Goal: Information Seeking & Learning: Learn about a topic

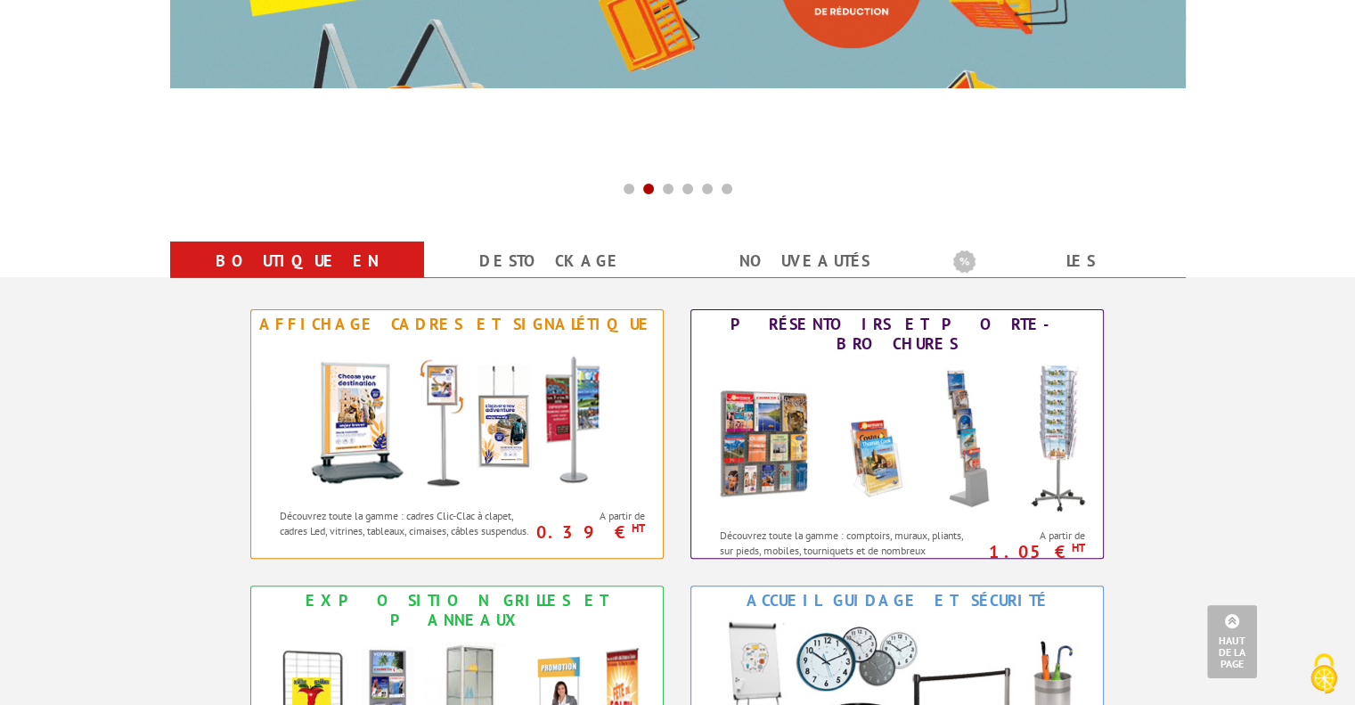
scroll to position [446, 0]
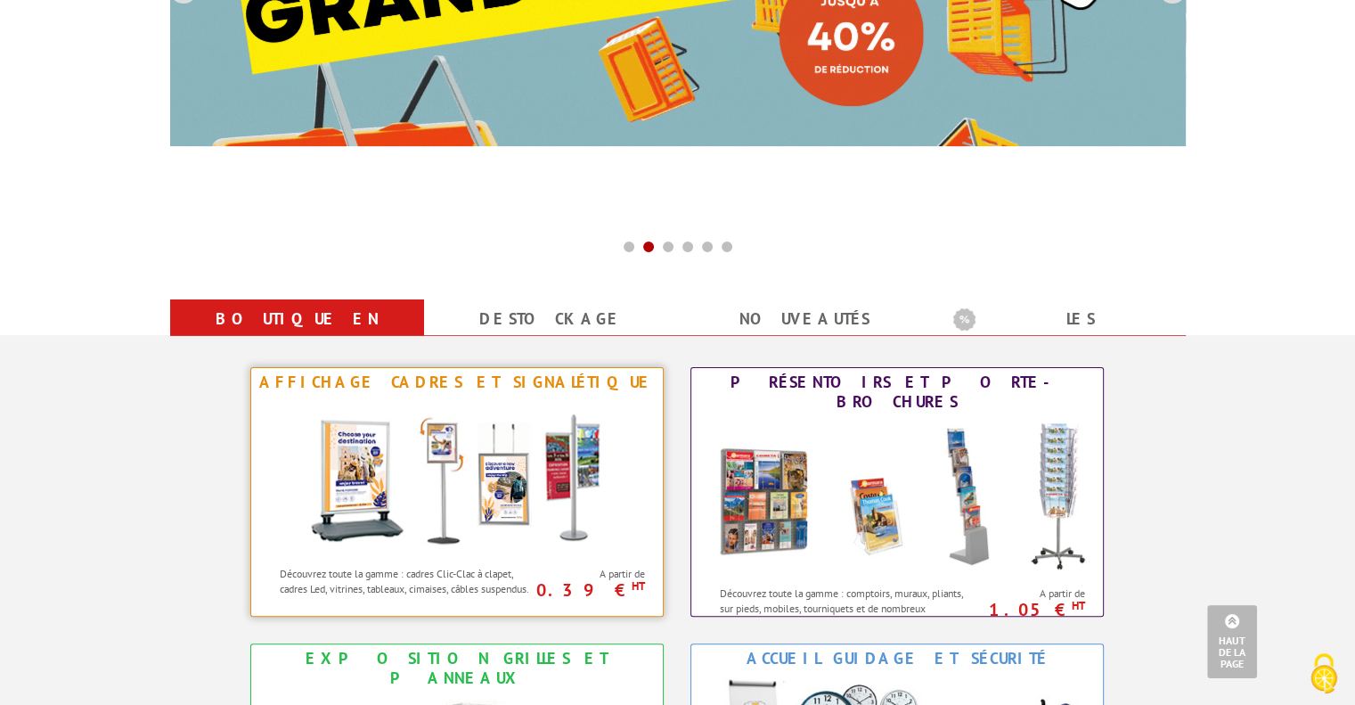
click at [467, 452] on img at bounding box center [457, 477] width 330 height 160
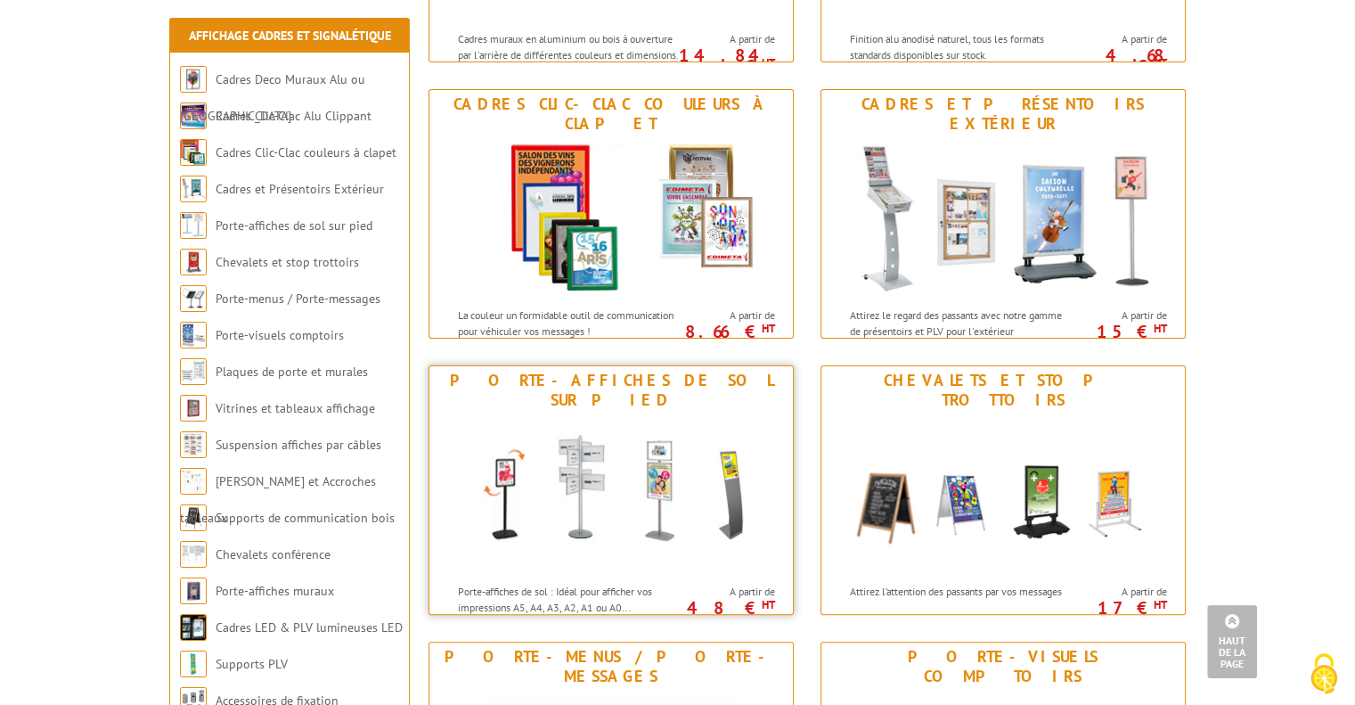
scroll to position [410, 0]
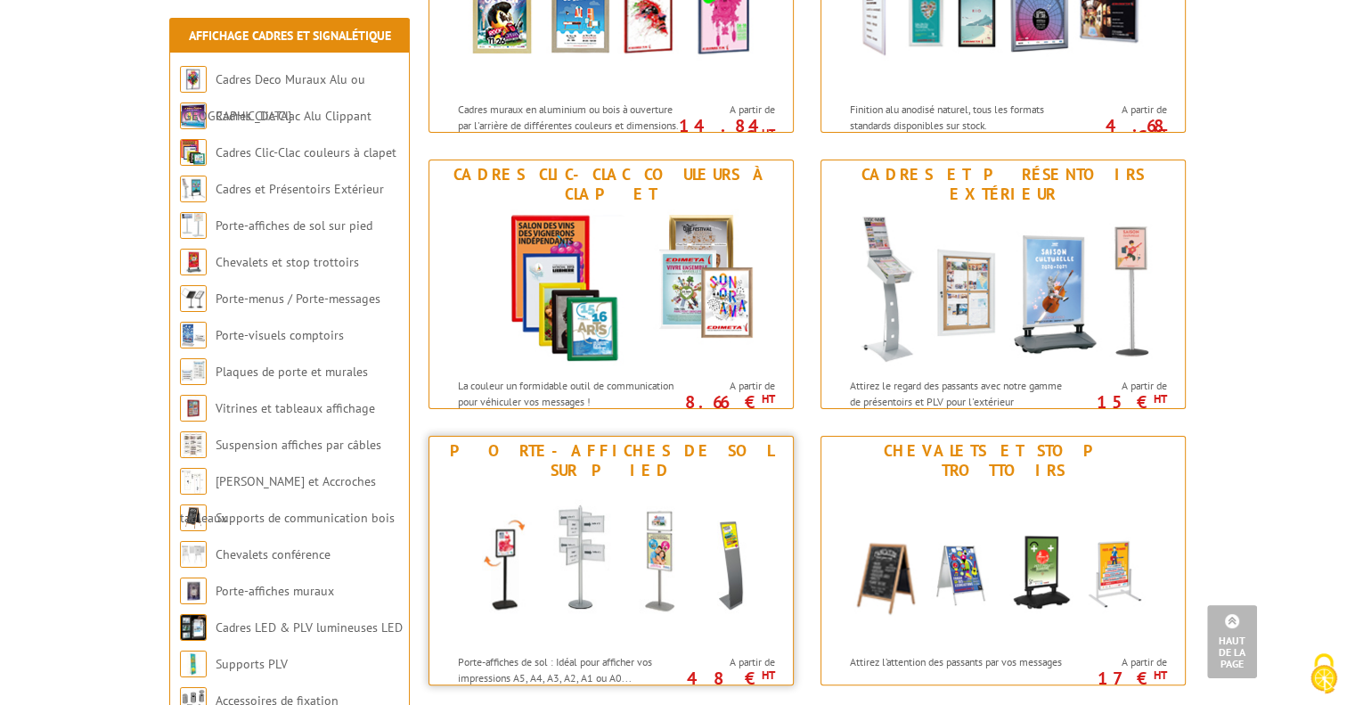
click at [689, 567] on img at bounding box center [611, 565] width 330 height 160
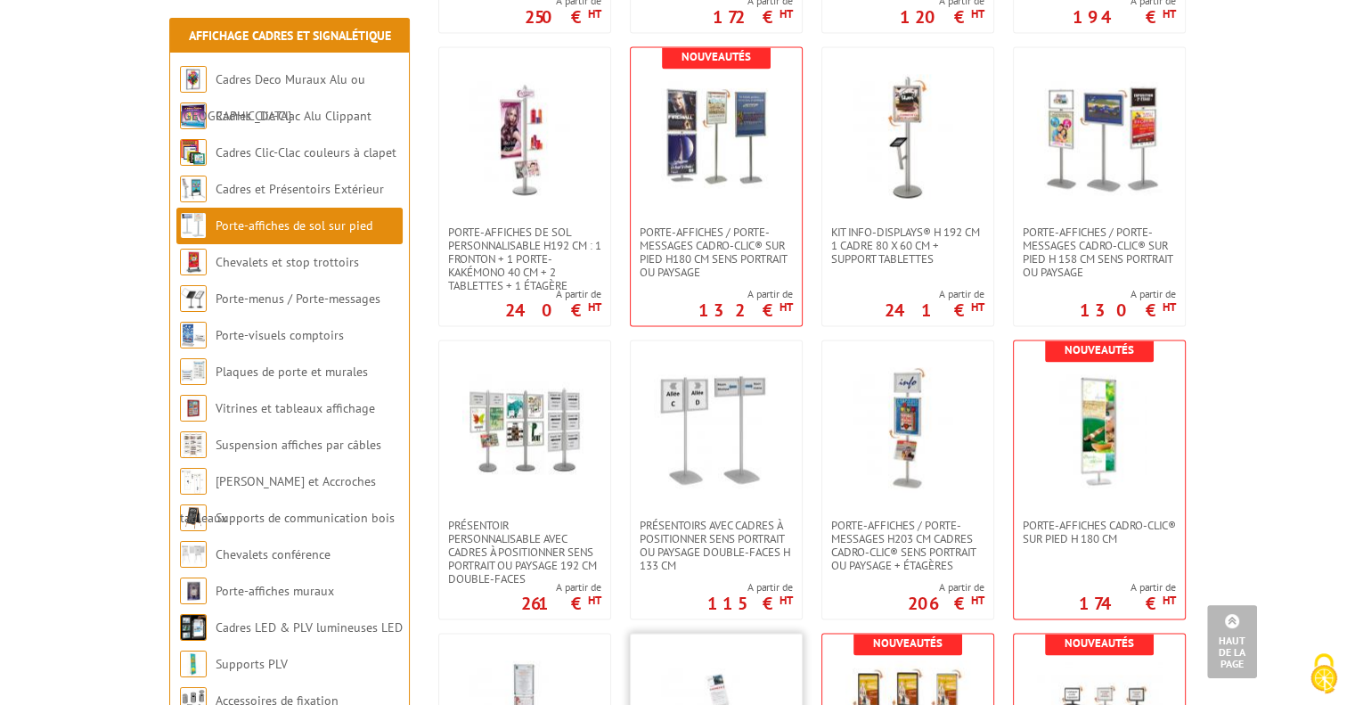
scroll to position [2673, 0]
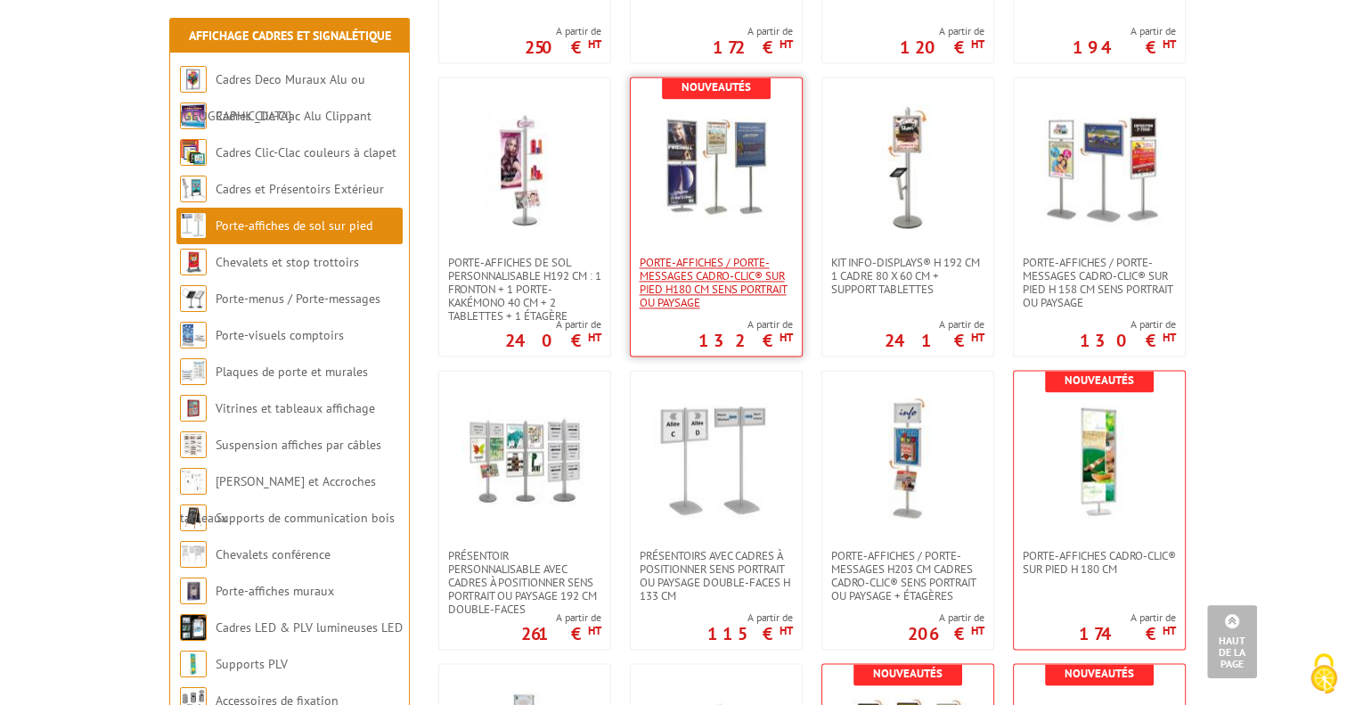
click at [741, 295] on span "Porte-affiches / Porte-messages Cadro-Clic® sur pied H180 cm sens portrait ou p…" at bounding box center [716, 282] width 153 height 53
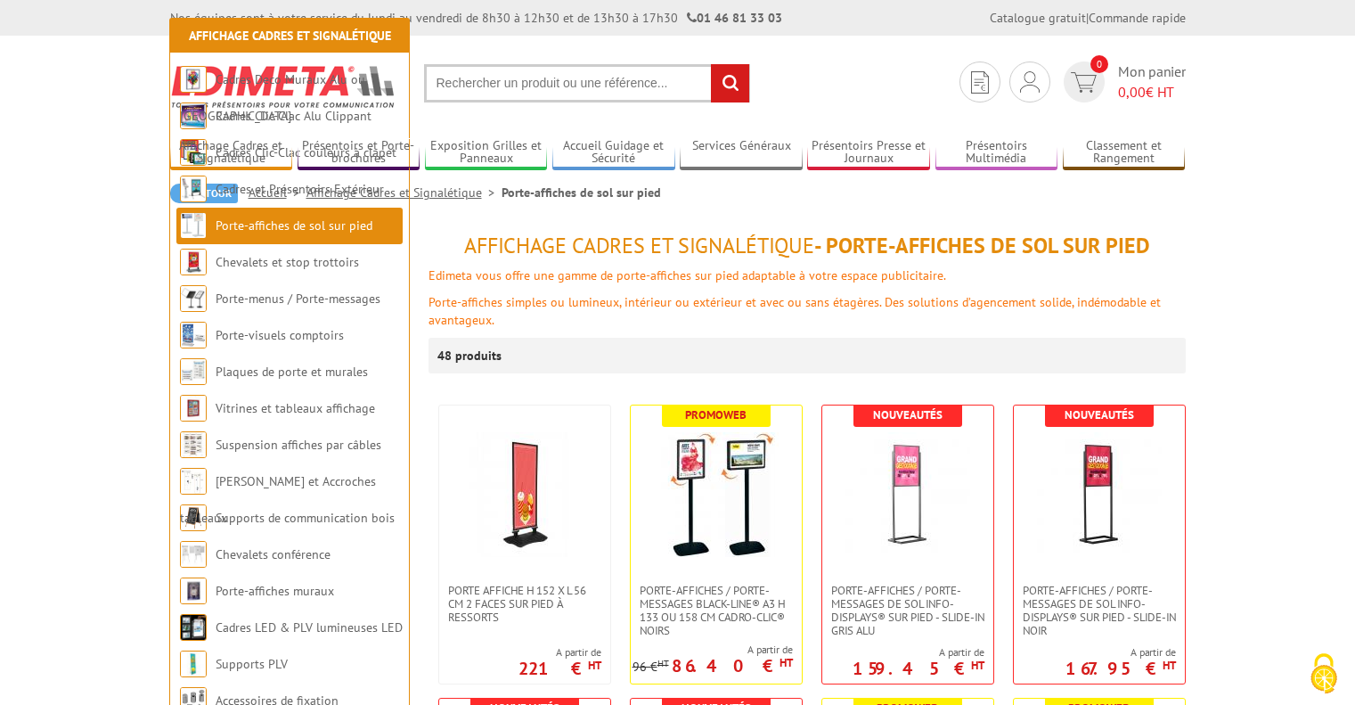
scroll to position [2673, 0]
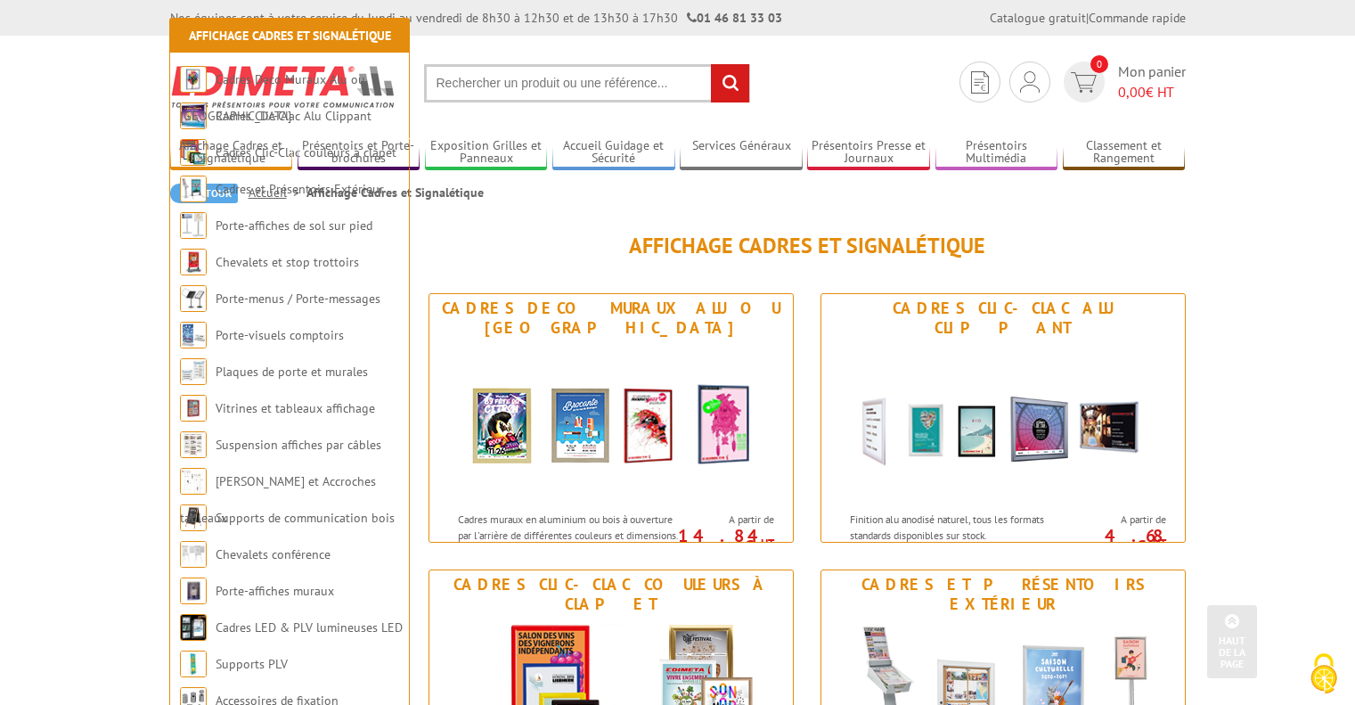
scroll to position [410, 0]
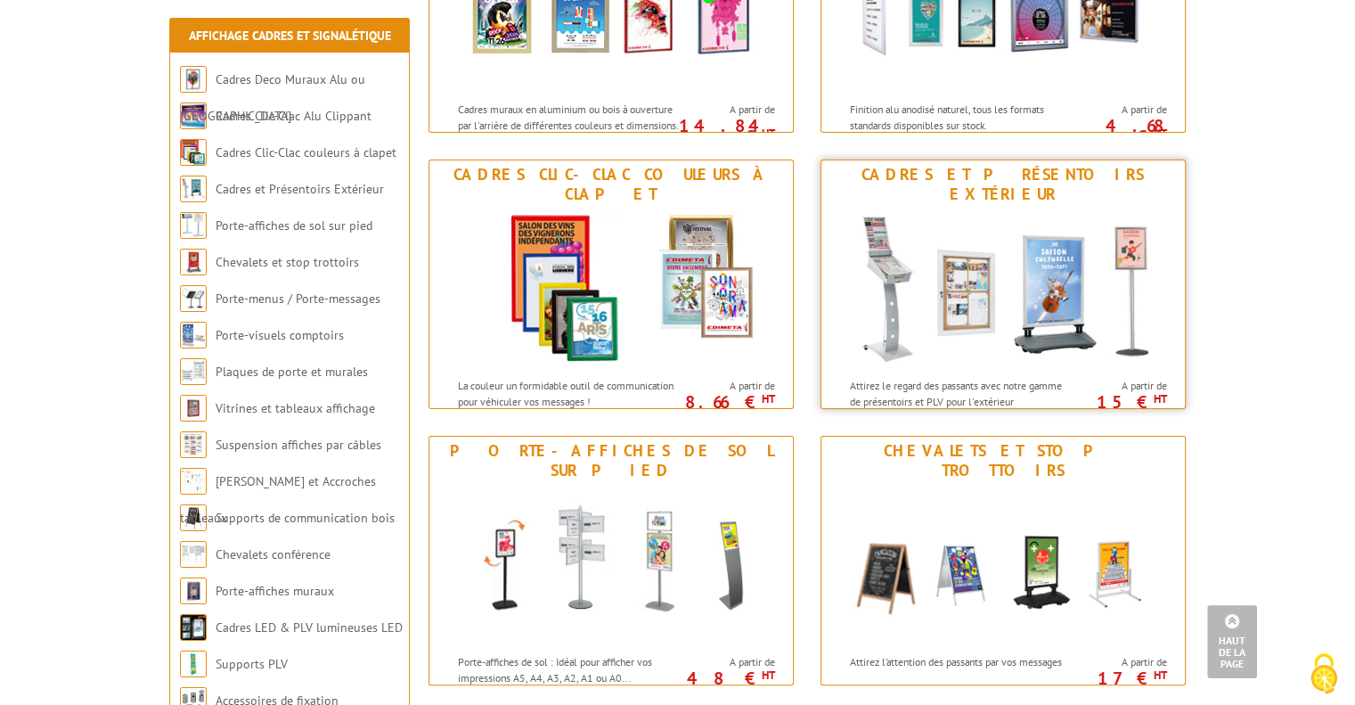
click at [991, 248] on img at bounding box center [1003, 289] width 330 height 160
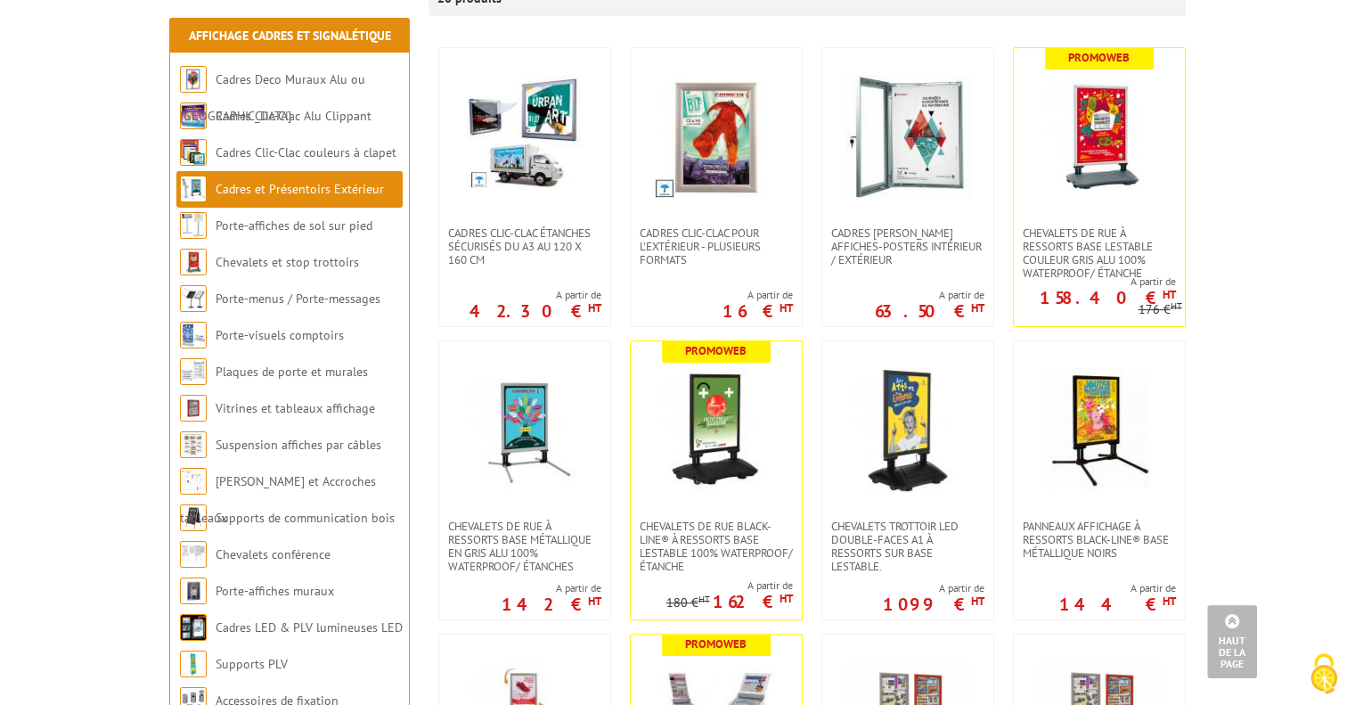
scroll to position [356, 0]
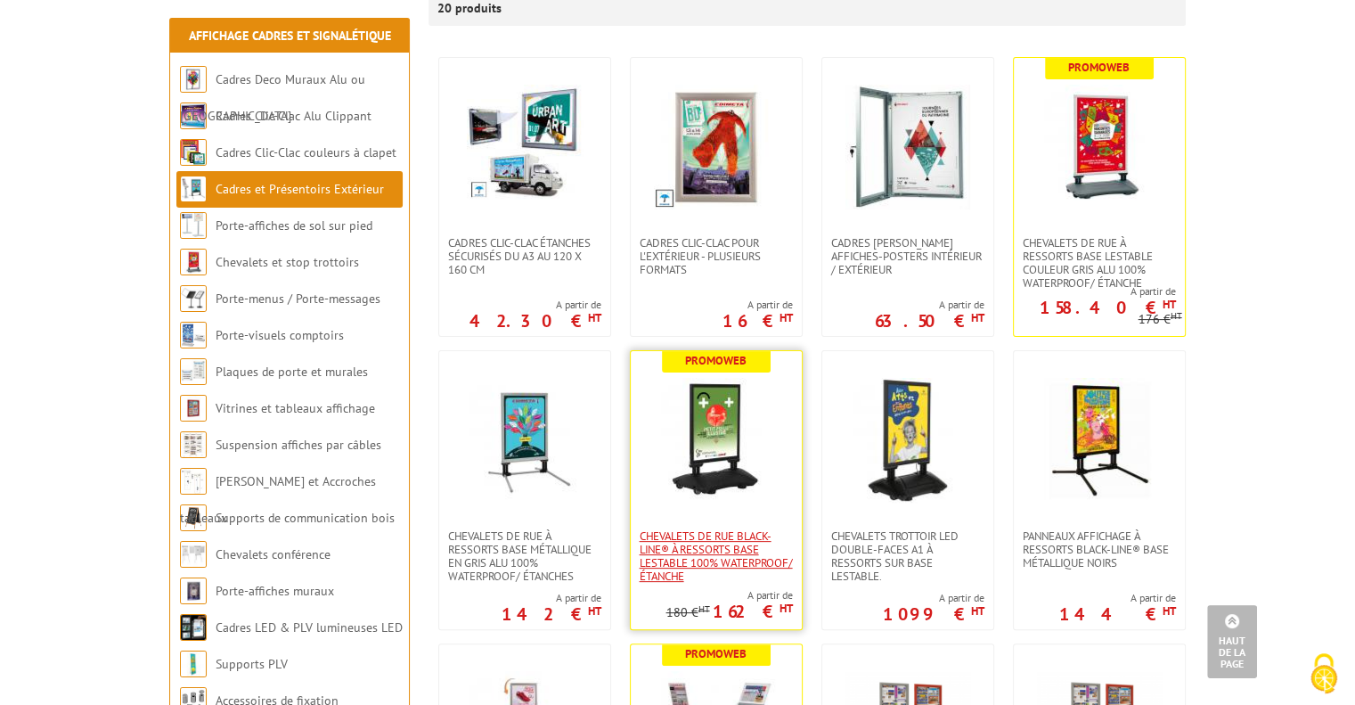
click at [712, 559] on span "Chevalets de rue Black-Line® à ressorts base lestable 100% WATERPROOF/ Étanche" at bounding box center [716, 555] width 153 height 53
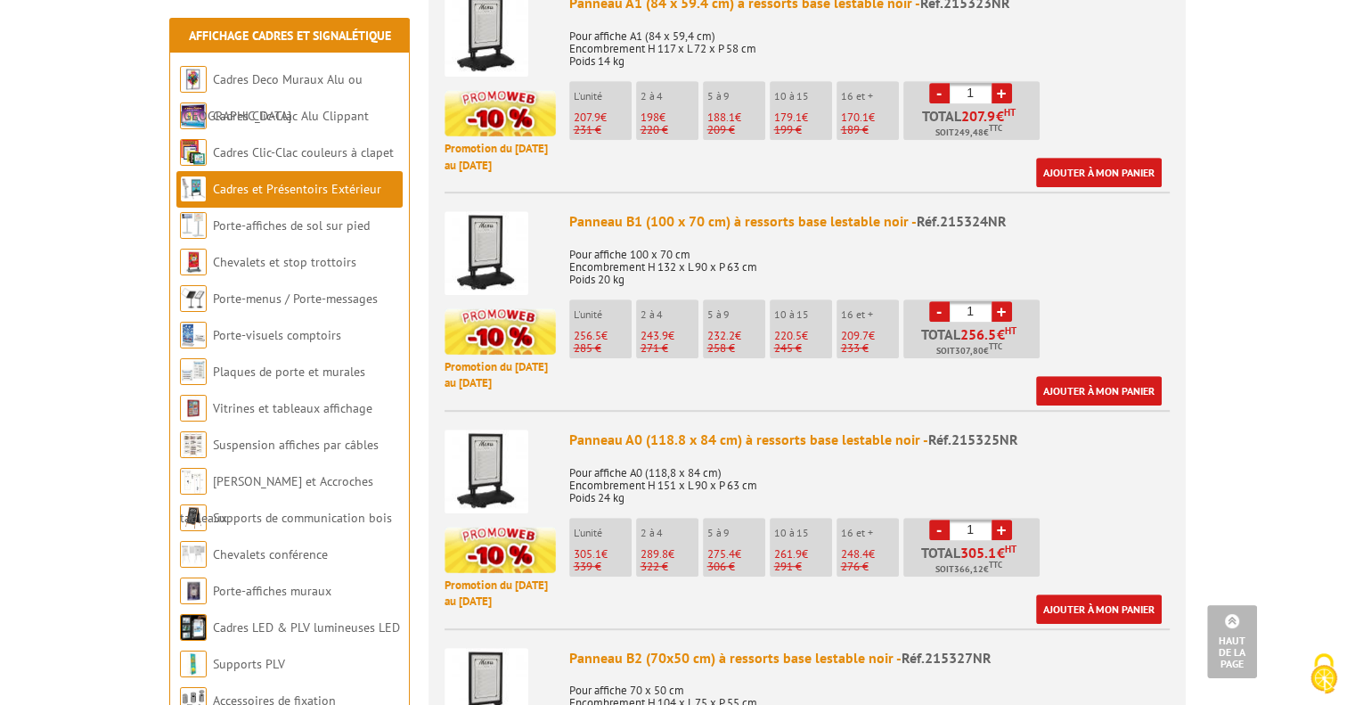
scroll to position [802, 0]
